Goal: Communication & Community: Connect with others

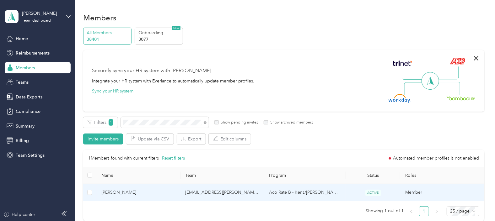
scroll to position [70, 0]
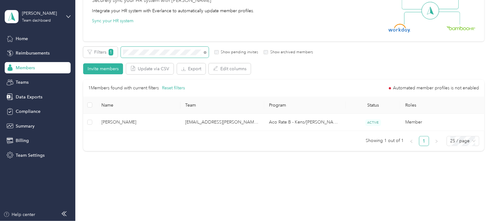
click at [137, 51] on span at bounding box center [165, 52] width 88 height 11
drag, startPoint x: 174, startPoint y: 55, endPoint x: 113, endPoint y: 53, distance: 61.8
click at [113, 53] on div "Filters 1 Show pending invites Show archived members" at bounding box center [198, 52] width 230 height 11
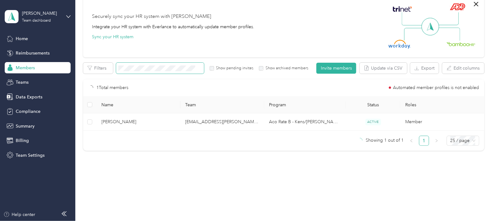
scroll to position [54, 0]
click at [333, 69] on button "Invite members" at bounding box center [336, 68] width 40 height 11
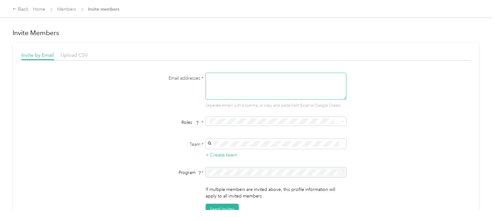
click at [232, 83] on textarea at bounding box center [276, 86] width 141 height 27
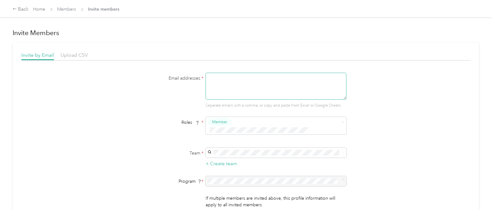
paste textarea "[PERSON_NAME]"
type textarea "[PERSON_NAME]"
drag, startPoint x: 232, startPoint y: 78, endPoint x: 206, endPoint y: 75, distance: 26.2
click at [206, 75] on textarea "[PERSON_NAME]" at bounding box center [276, 86] width 141 height 27
paste textarea "[EMAIL_ADDRESS][PERSON_NAME][DOMAIN_NAME]"
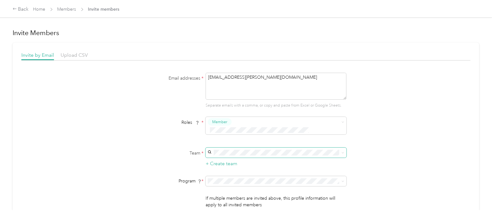
type textarea "[EMAIL_ADDRESS][PERSON_NAME][DOMAIN_NAME]"
click at [230, 162] on p "[PERSON_NAME]" at bounding box center [275, 163] width 132 height 7
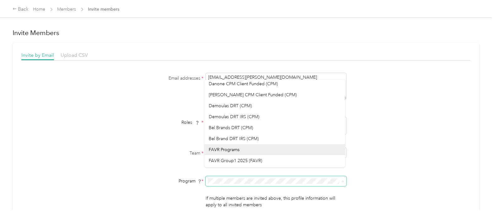
scroll to position [78, 0]
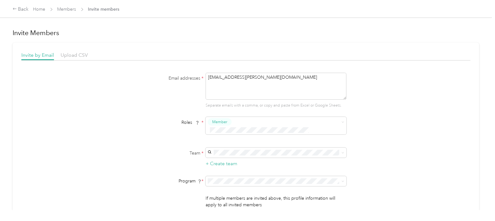
click at [251, 98] on span "Bashas DRT CPM (CPM)" at bounding box center [232, 100] width 47 height 5
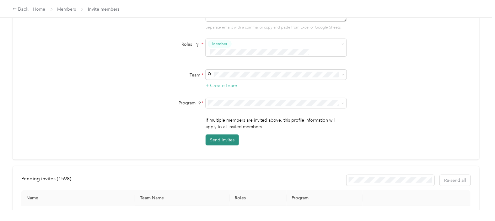
click at [225, 135] on button "Send Invites" at bounding box center [222, 140] width 33 height 11
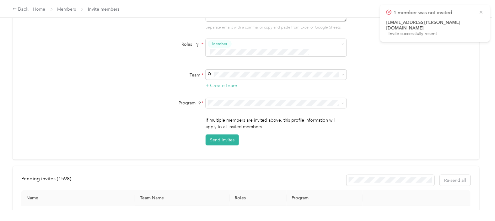
click at [482, 12] on icon at bounding box center [481, 12] width 5 height 6
